Goal: Transaction & Acquisition: Purchase product/service

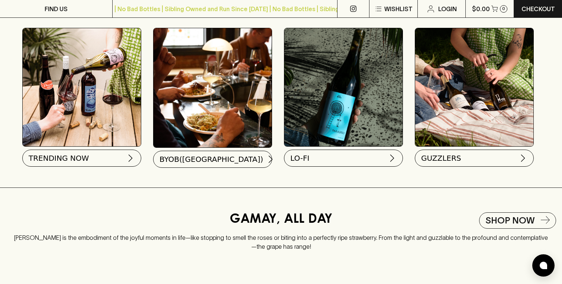
scroll to position [733, 0]
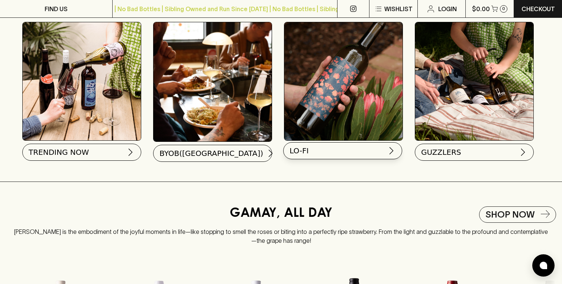
click at [330, 154] on button "LO-FI" at bounding box center [342, 150] width 119 height 17
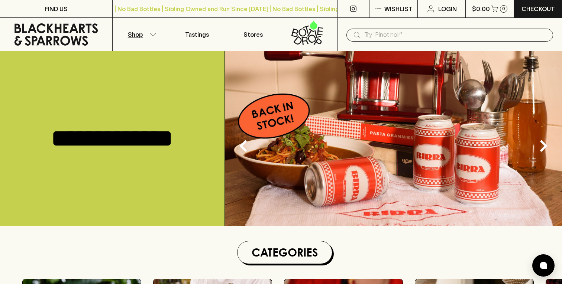
click at [145, 31] on button "Shop" at bounding box center [141, 34] width 56 height 33
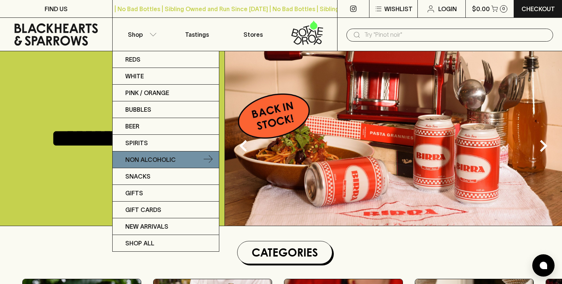
click at [161, 156] on p "Non Alcoholic" at bounding box center [150, 159] width 51 height 9
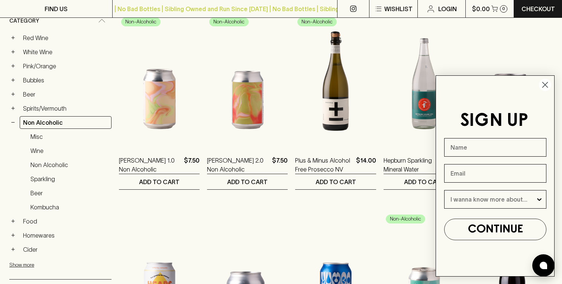
scroll to position [136, 0]
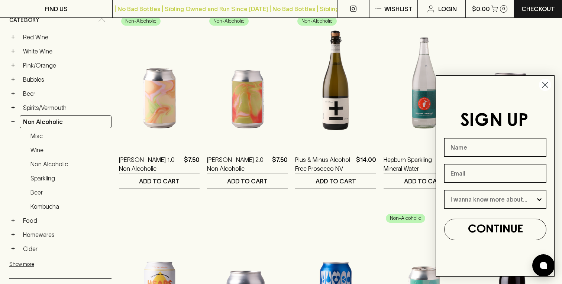
click at [542, 87] on circle "Close dialog" at bounding box center [545, 85] width 12 height 12
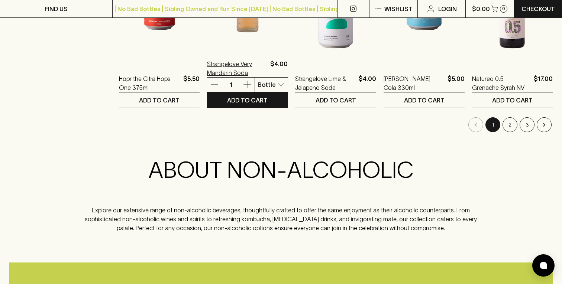
scroll to position [809, 0]
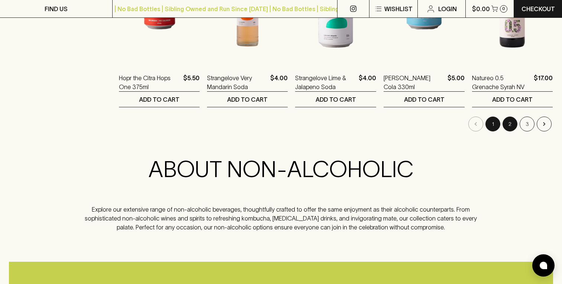
click at [509, 125] on button "2" at bounding box center [509, 124] width 15 height 15
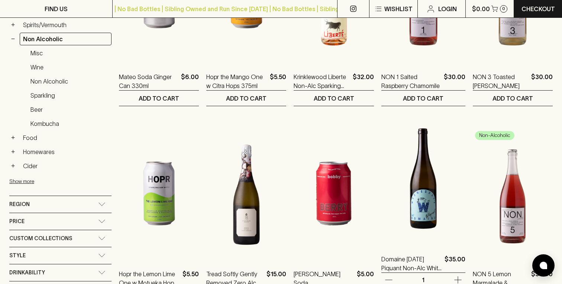
scroll to position [274, 0]
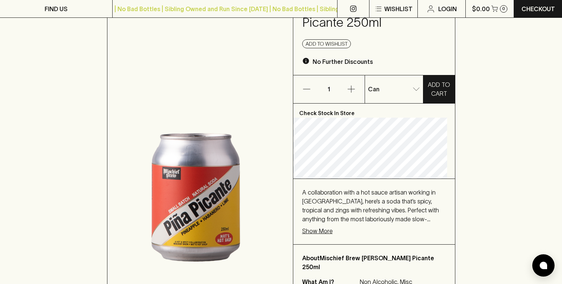
scroll to position [81, 0]
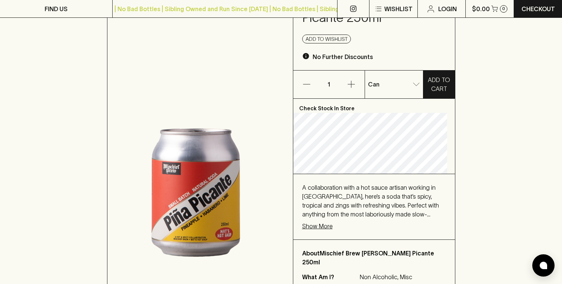
click at [329, 231] on p "Show More" at bounding box center [317, 226] width 30 height 9
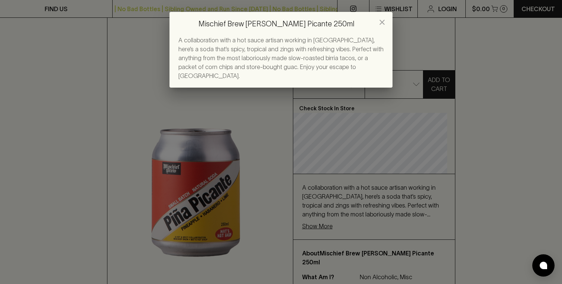
click at [270, 151] on div "Mischief Brew Pina Picante 250ml A collaboration with a hot sauce artisan worki…" at bounding box center [281, 142] width 562 height 284
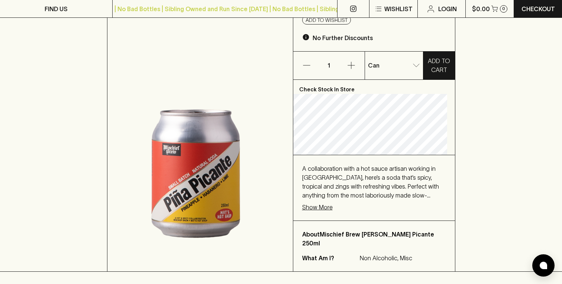
scroll to position [92, 0]
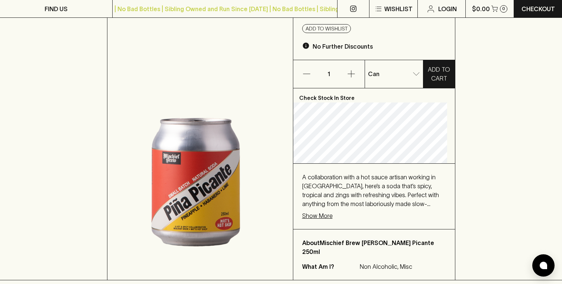
click at [339, 248] on p "About Mischief Brew Pina Picante 250ml" at bounding box center [374, 247] width 144 height 18
click at [357, 210] on span "A collaboration with a hot sauce artisan working in Collingwood, here’s a soda …" at bounding box center [370, 204] width 137 height 60
click at [405, 67] on div "Can 0 ​" at bounding box center [394, 74] width 58 height 28
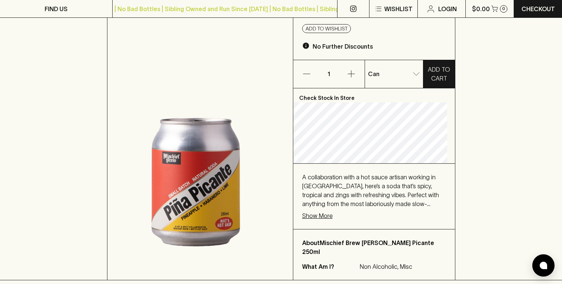
scroll to position [0, 0]
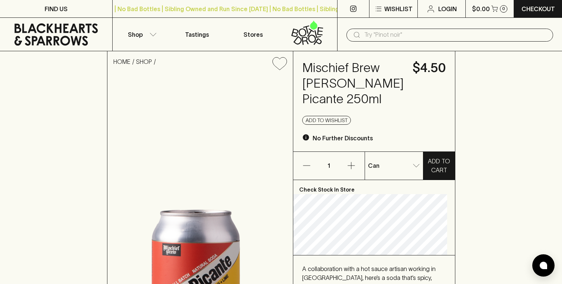
click at [385, 195] on p "4 Pack" at bounding box center [383, 195] width 19 height 9
type input "1"
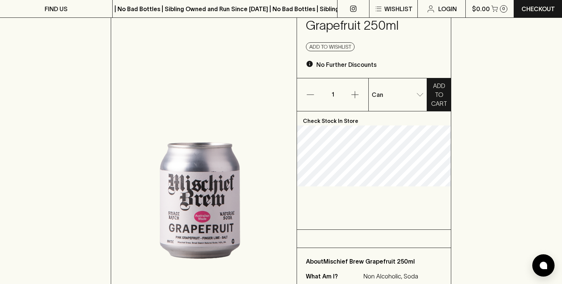
scroll to position [59, 0]
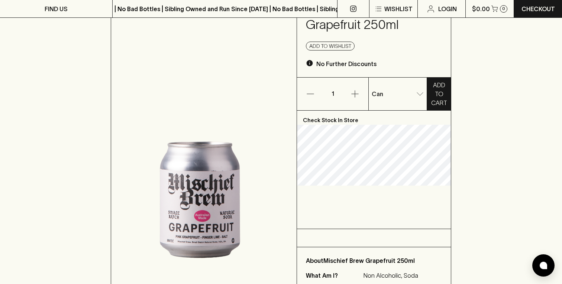
click at [399, 117] on li "4 Pack" at bounding box center [397, 121] width 58 height 13
type input "1"
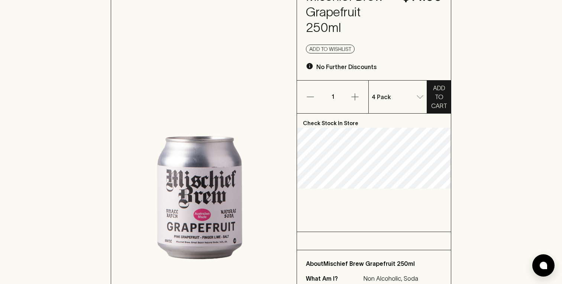
scroll to position [73, 0]
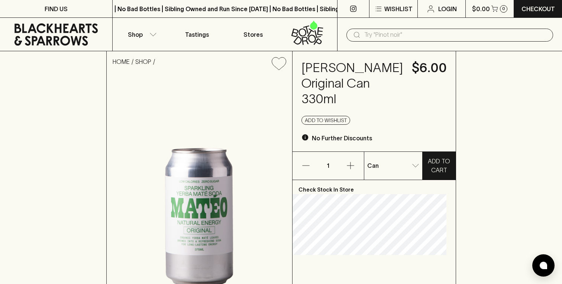
click at [387, 198] on p "4 Pack" at bounding box center [383, 195] width 19 height 9
type input "1"
